Goal: Task Accomplishment & Management: Use online tool/utility

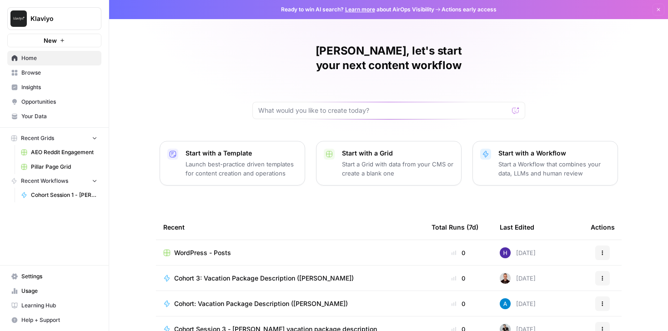
click at [44, 307] on span "Learning Hub" at bounding box center [59, 306] width 76 height 8
click at [47, 71] on span "Browse" at bounding box center [59, 73] width 76 height 8
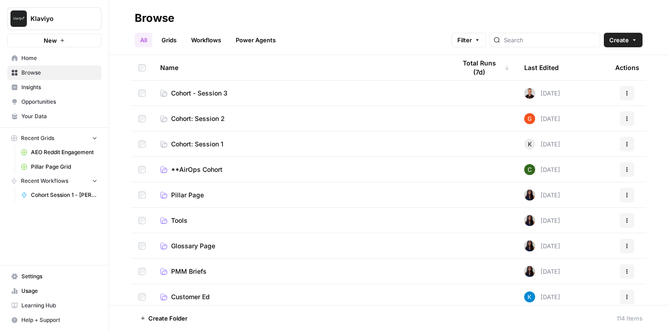
click at [201, 89] on span "Cohort - Session 3" at bounding box center [199, 93] width 56 height 9
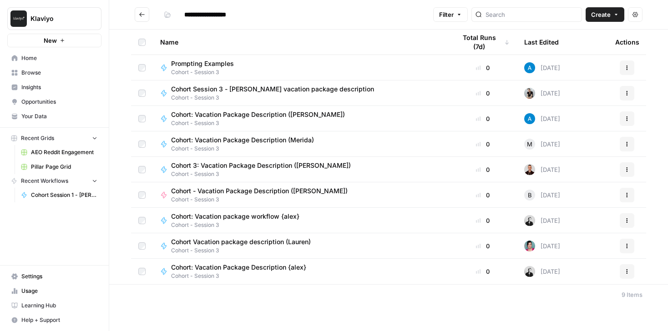
click at [143, 14] on icon "Go back" at bounding box center [142, 14] width 6 height 6
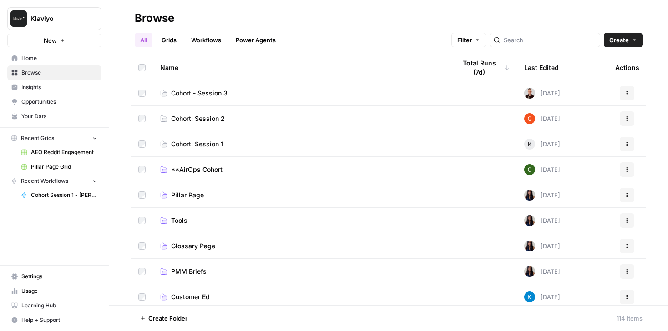
click at [214, 141] on span "Cohort: Session 1" at bounding box center [197, 144] width 52 height 9
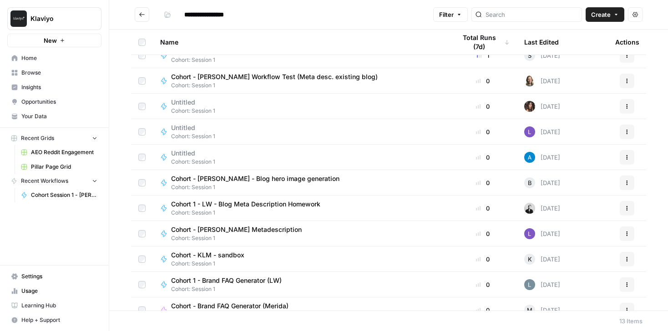
scroll to position [63, 0]
click at [603, 17] on span "Create" at bounding box center [601, 14] width 20 height 9
click at [572, 49] on span "Workflow" at bounding box center [587, 48] width 51 height 9
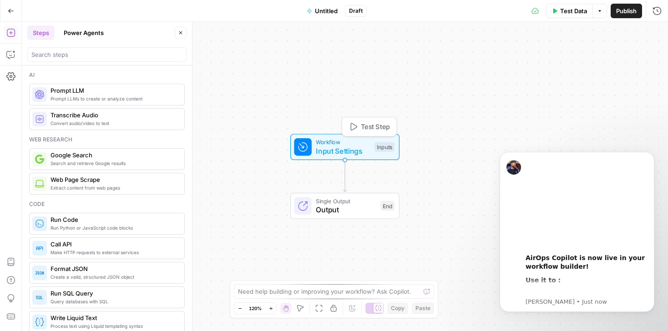
click at [340, 146] on span "Input Settings" at bounding box center [343, 151] width 54 height 11
click at [333, 142] on span "Workflow" at bounding box center [342, 142] width 54 height 9
click at [369, 69] on div "Workflow Input Settings Inputs Single Output Output End" at bounding box center [345, 176] width 646 height 309
click at [342, 86] on div "Workflow Input Settings Inputs Single Output Output End" at bounding box center [345, 176] width 646 height 309
click at [660, 35] on button "Close" at bounding box center [656, 33] width 12 height 12
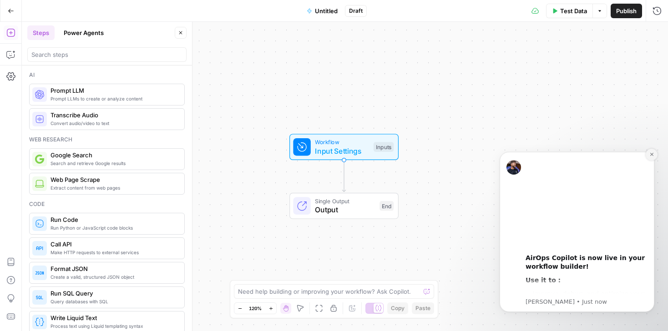
click at [650, 152] on icon "Dismiss notification" at bounding box center [651, 154] width 5 height 5
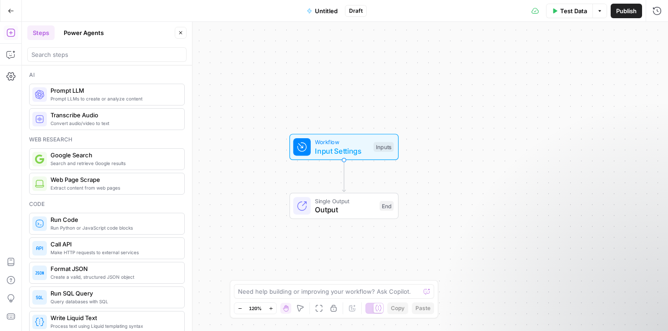
click at [523, 98] on div "Workflow Input Settings Inputs Single Output Output End" at bounding box center [345, 176] width 646 height 309
click at [360, 145] on span "Workflow" at bounding box center [342, 142] width 54 height 9
click at [544, 64] on button "Add Field" at bounding box center [568, 62] width 151 height 15
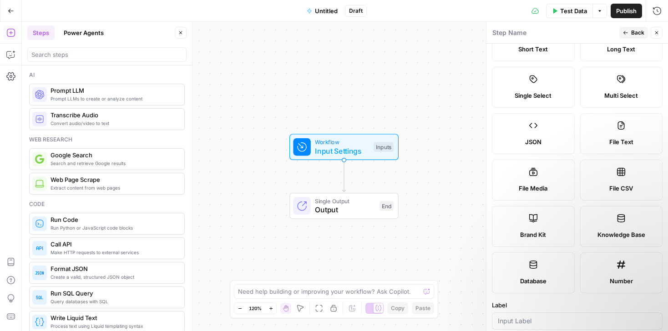
scroll to position [174, 0]
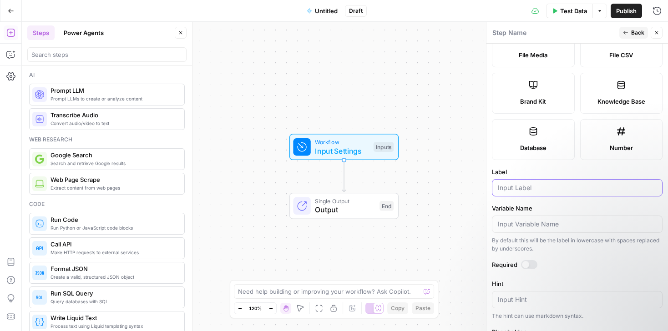
click at [522, 192] on input "Label" at bounding box center [577, 187] width 159 height 9
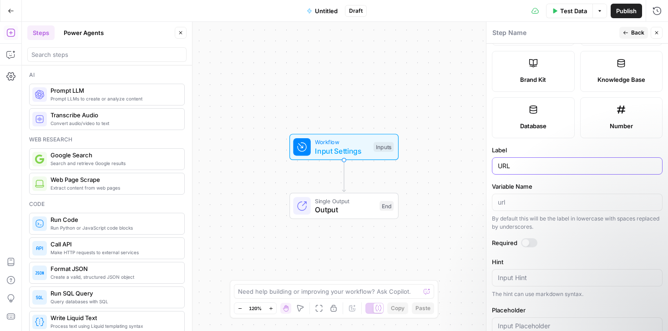
scroll to position [212, 0]
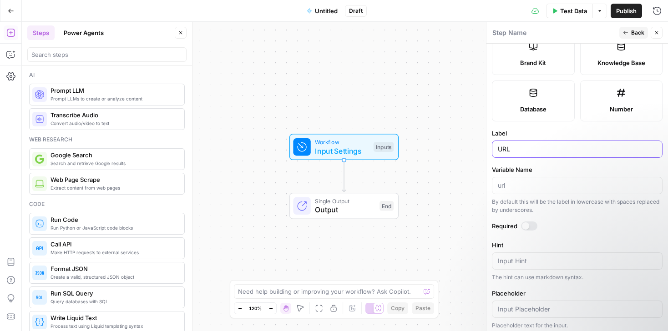
type input "URL"
click at [525, 227] on div at bounding box center [525, 225] width 7 height 7
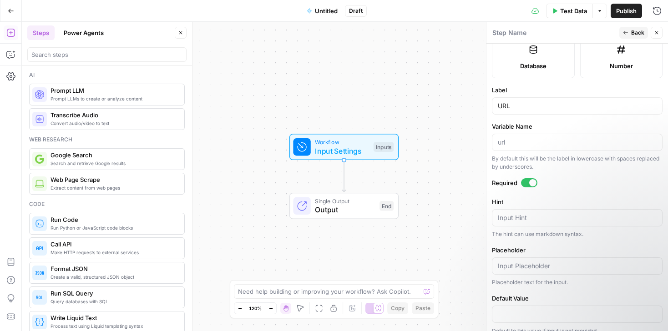
scroll to position [255, 0]
click at [633, 33] on span "Back" at bounding box center [637, 33] width 13 height 8
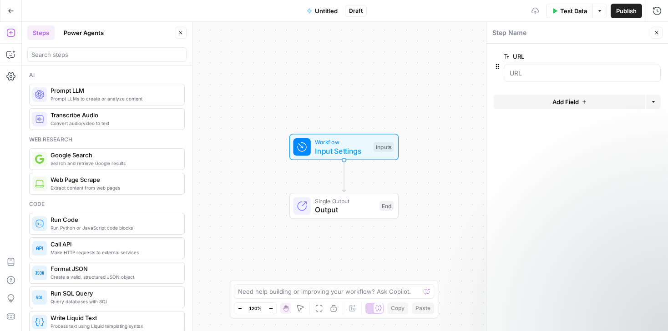
click at [361, 84] on div "Workflow Input Settings Inputs Single Output Output End" at bounding box center [345, 176] width 646 height 309
click at [564, 102] on span "Add Field" at bounding box center [565, 101] width 26 height 9
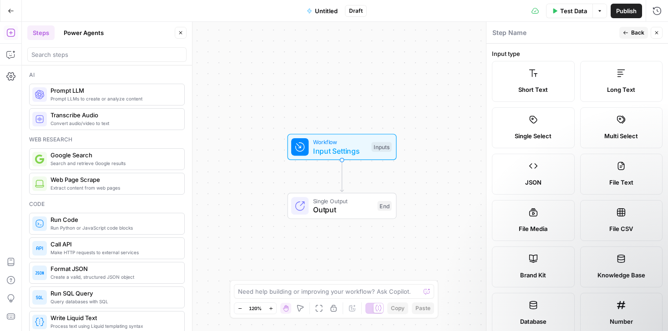
scroll to position [266, 0]
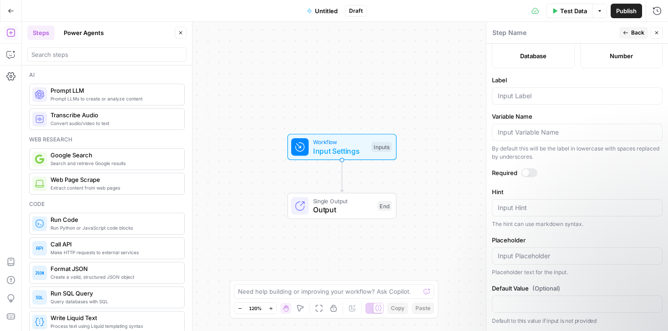
click at [508, 99] on div at bounding box center [577, 95] width 171 height 17
click at [508, 98] on input "Label" at bounding box center [577, 95] width 159 height 9
type input "Keyword"
click at [524, 172] on div at bounding box center [525, 172] width 7 height 7
click at [623, 29] on button "Back" at bounding box center [633, 33] width 29 height 12
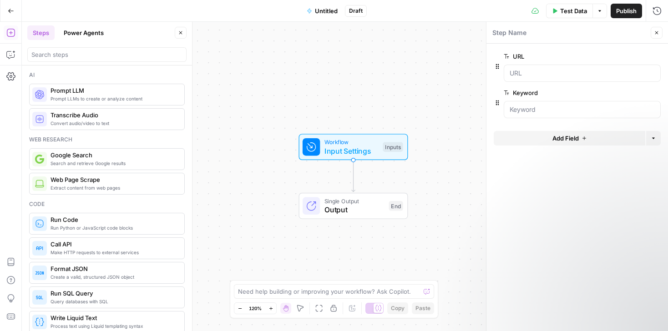
click at [654, 31] on icon "button" at bounding box center [656, 32] width 5 height 5
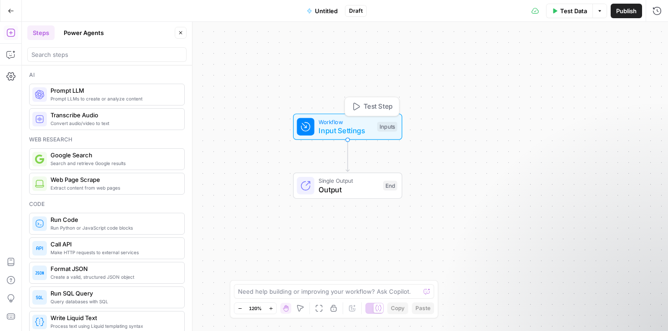
click at [347, 123] on span "Workflow" at bounding box center [345, 121] width 54 height 9
click at [369, 108] on span "Test Step" at bounding box center [377, 107] width 29 height 10
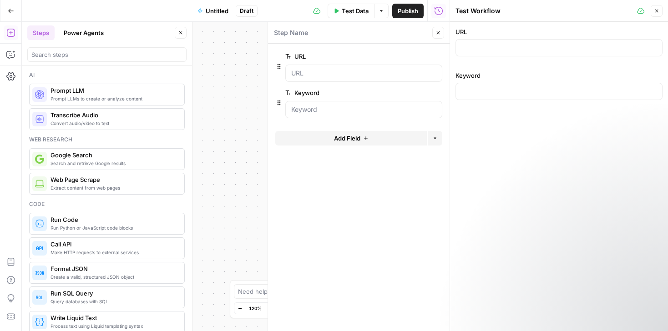
click at [440, 34] on icon "button" at bounding box center [437, 32] width 5 height 5
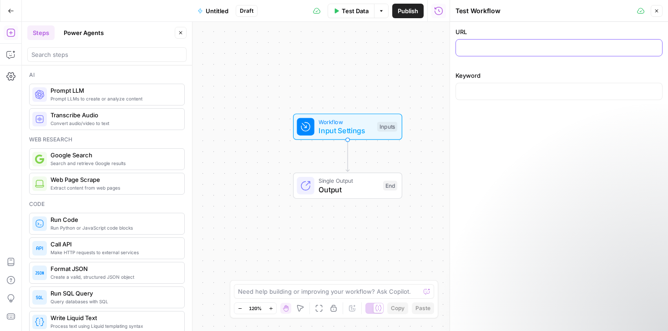
click at [496, 48] on input "URL" at bounding box center [558, 47] width 195 height 9
click at [656, 12] on icon "button" at bounding box center [656, 10] width 5 height 5
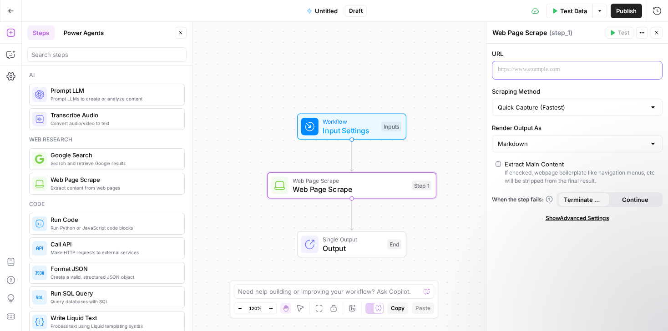
click at [505, 70] on p at bounding box center [570, 69] width 144 height 9
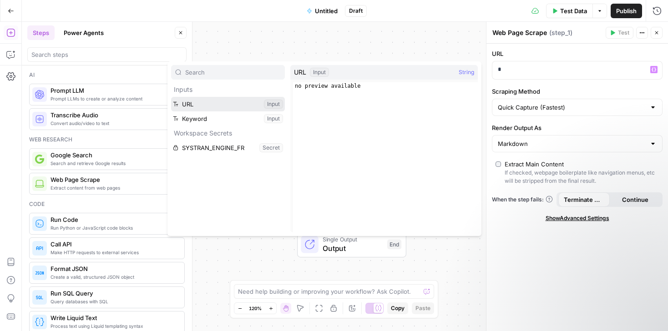
click at [213, 107] on button "Select variable URL" at bounding box center [228, 104] width 114 height 15
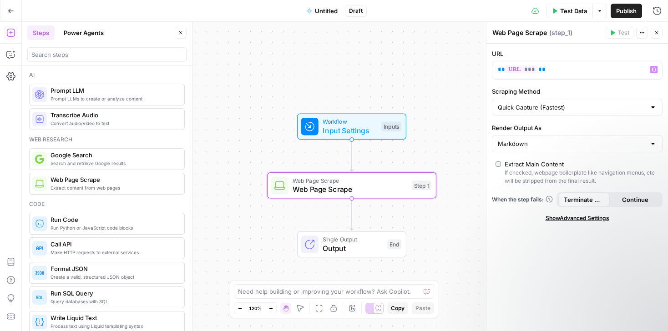
click at [387, 112] on div "Workflow Input Settings Inputs Web Page Scrape Web Page Scrape Step 1 Single Ou…" at bounding box center [345, 176] width 646 height 309
click at [375, 126] on span "Input Settings" at bounding box center [349, 130] width 54 height 11
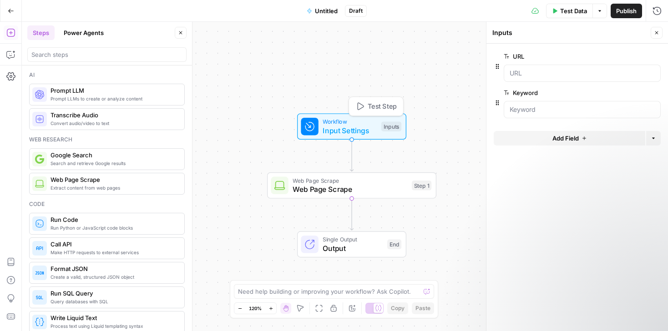
click at [376, 107] on span "Test Step" at bounding box center [382, 106] width 29 height 10
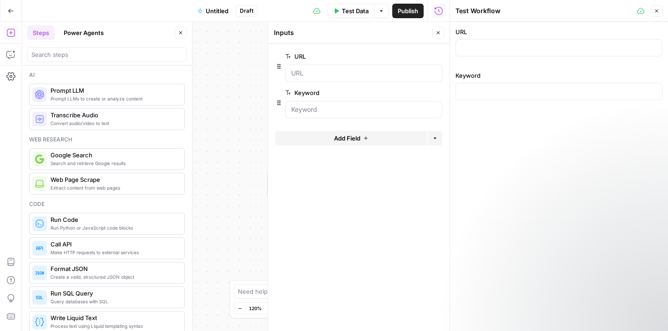
click at [482, 42] on div at bounding box center [558, 47] width 207 height 17
paste input "[URL][DOMAIN_NAME]"
type input "[URL][DOMAIN_NAME]"
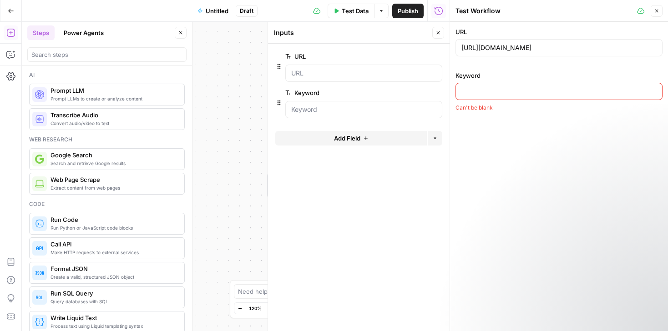
click at [495, 91] on input "Keyword" at bounding box center [558, 91] width 195 height 9
type input "API"
click at [352, 12] on span "Test Data" at bounding box center [355, 10] width 27 height 9
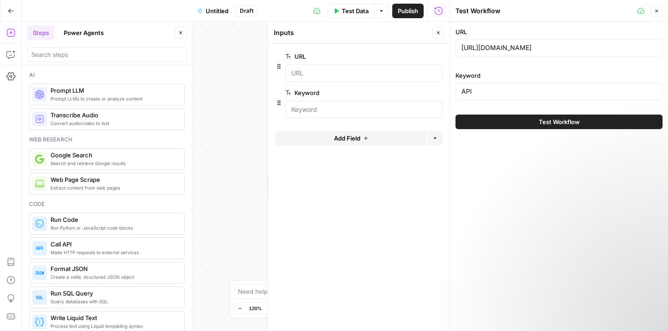
click at [528, 122] on button "Test Workflow" at bounding box center [558, 122] width 207 height 15
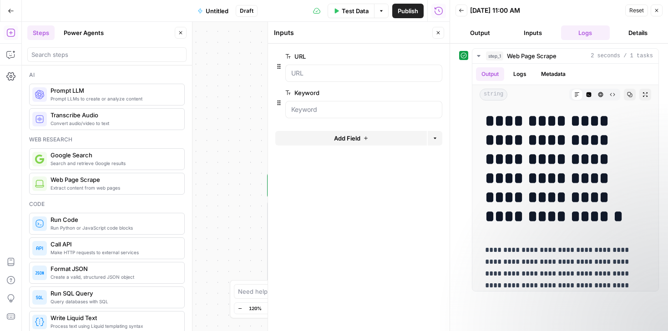
click at [441, 34] on button "Close" at bounding box center [438, 33] width 12 height 12
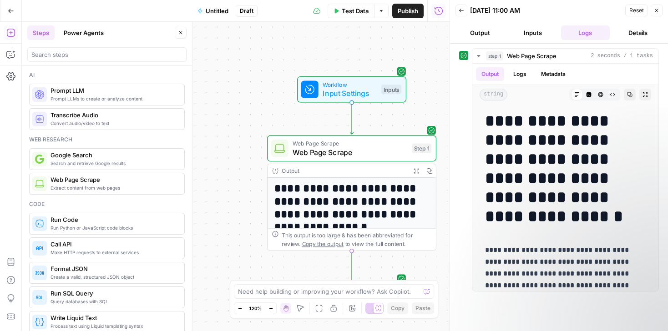
click at [480, 33] on button "Output" at bounding box center [479, 32] width 49 height 15
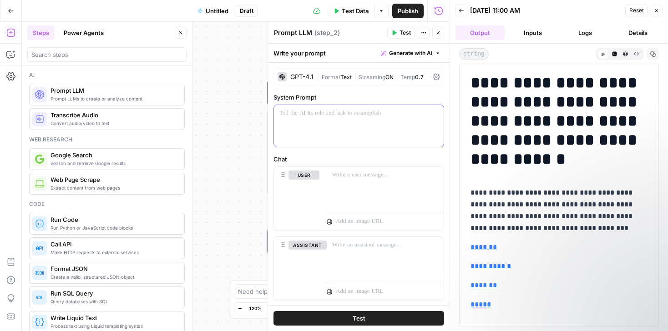
click at [304, 111] on p at bounding box center [358, 113] width 159 height 9
click at [308, 78] on div "GPT-4.1" at bounding box center [301, 77] width 23 height 6
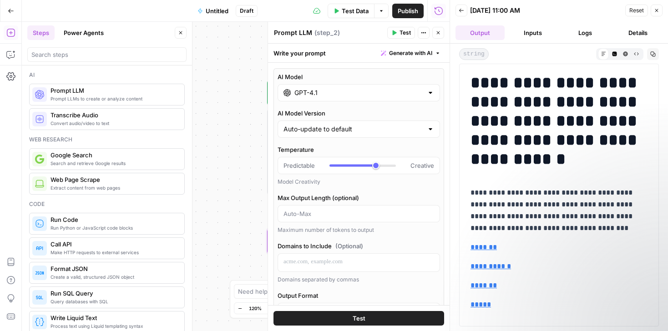
click at [318, 94] on input "GPT-4.1" at bounding box center [358, 92] width 129 height 9
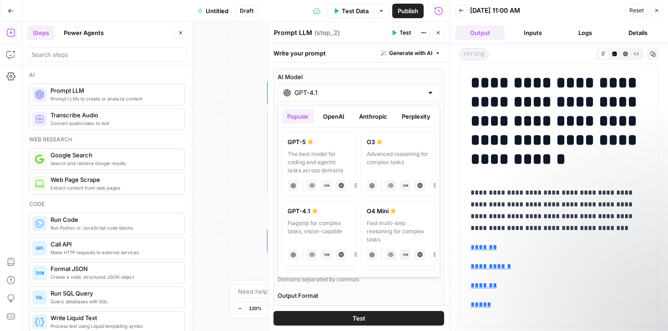
click at [373, 118] on button "Anthropic" at bounding box center [372, 116] width 39 height 15
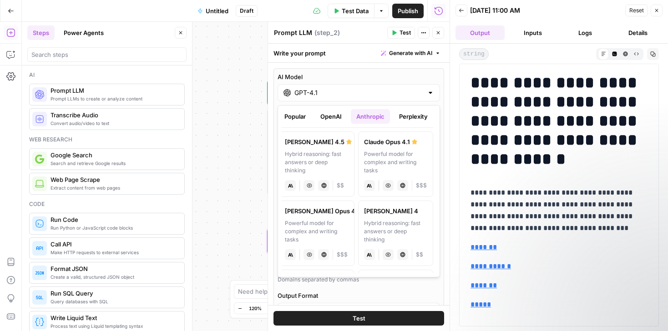
click at [327, 153] on div "Hybrid reasoning: fast answers or deep thinking" at bounding box center [317, 162] width 64 height 25
type input "[PERSON_NAME] 4.5"
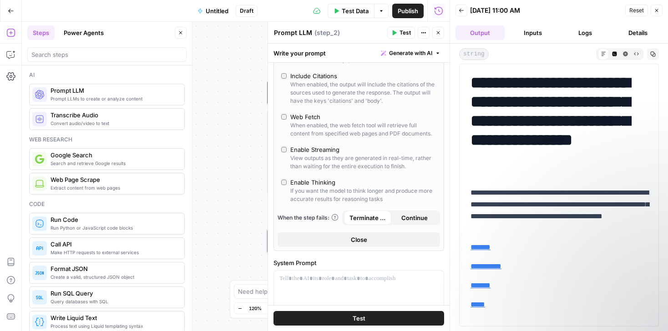
scroll to position [247, 0]
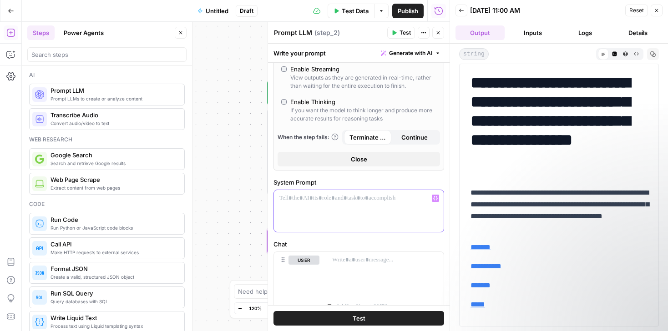
click at [313, 199] on p at bounding box center [358, 198] width 159 height 9
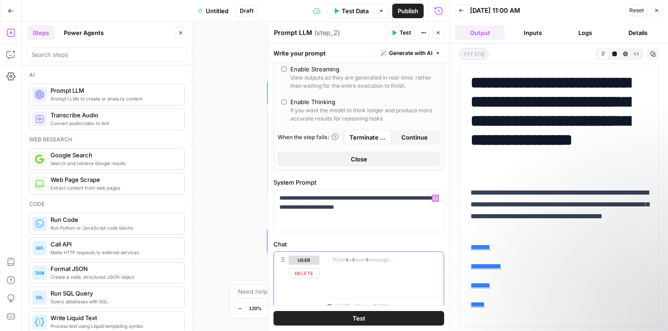
click at [329, 260] on div at bounding box center [385, 273] width 117 height 42
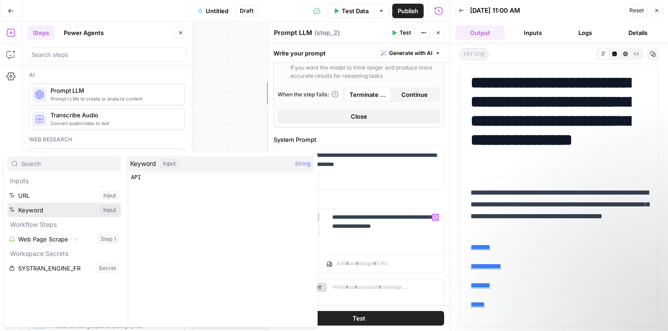
click at [51, 209] on button "Select variable Keyword" at bounding box center [64, 210] width 114 height 15
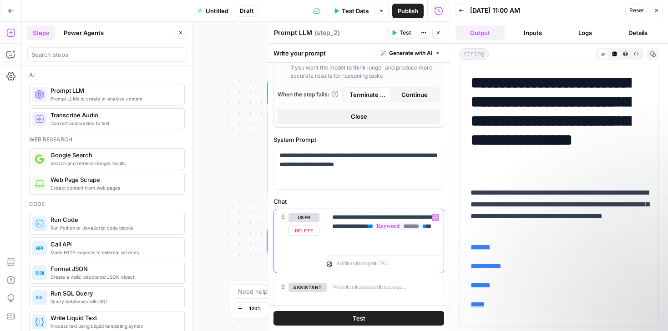
click at [368, 229] on span "**" at bounding box center [370, 226] width 5 height 6
click at [408, 233] on p "**********" at bounding box center [385, 226] width 106 height 27
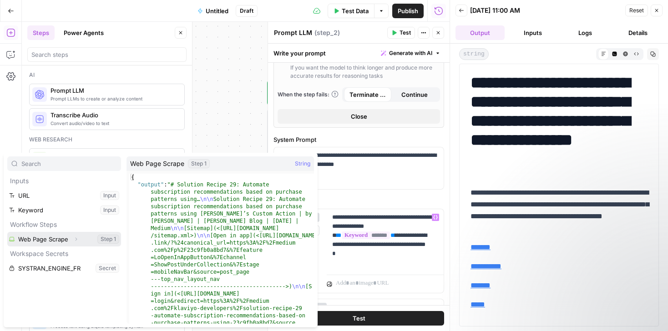
click at [43, 236] on button "Select variable Web Page Scrape" at bounding box center [64, 239] width 114 height 15
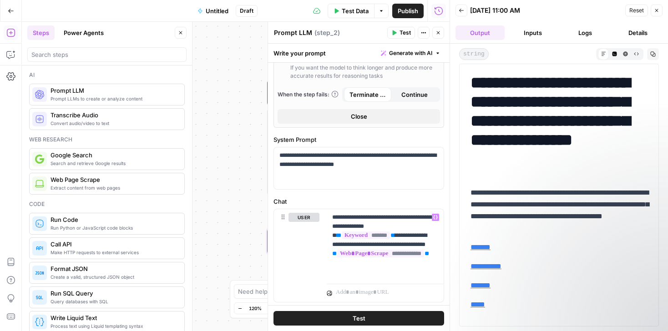
click at [350, 322] on button "Test" at bounding box center [358, 318] width 171 height 15
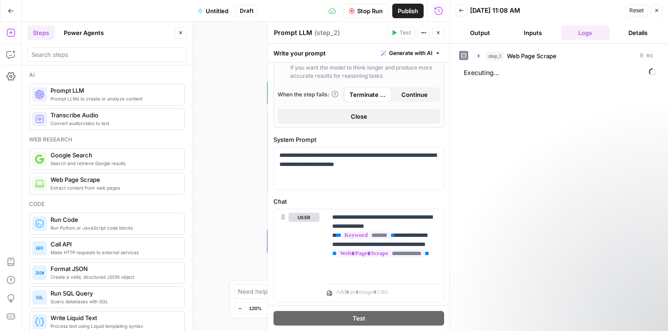
click at [482, 36] on button "Output" at bounding box center [479, 32] width 49 height 15
